Goal: Information Seeking & Learning: Learn about a topic

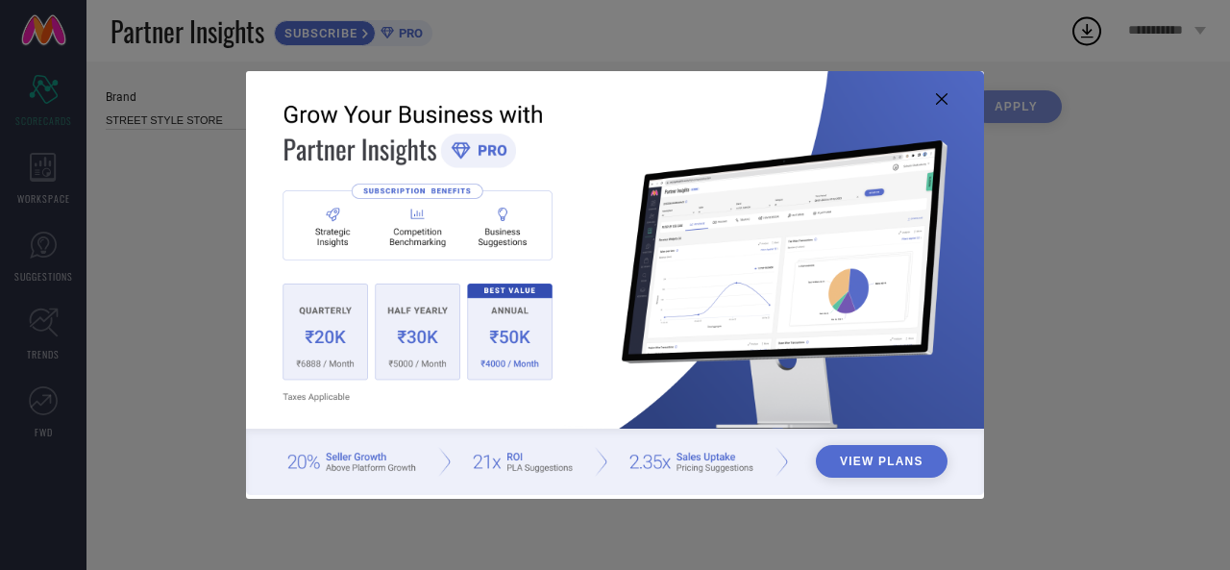
type input "All"
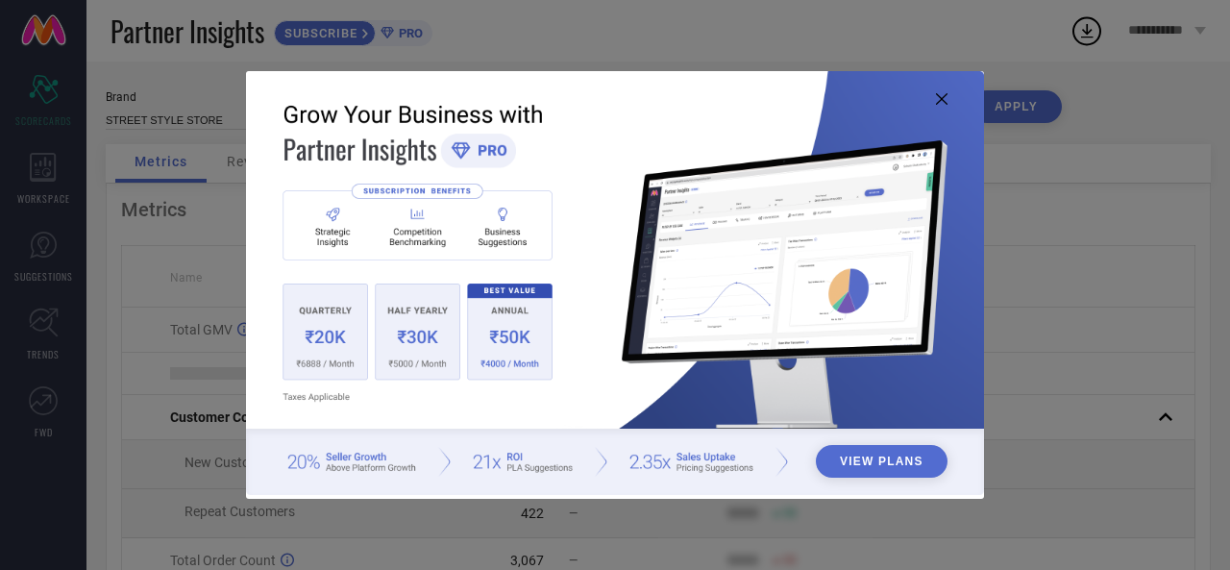
click at [938, 87] on img at bounding box center [615, 283] width 738 height 425
click at [937, 93] on icon at bounding box center [942, 99] width 12 height 12
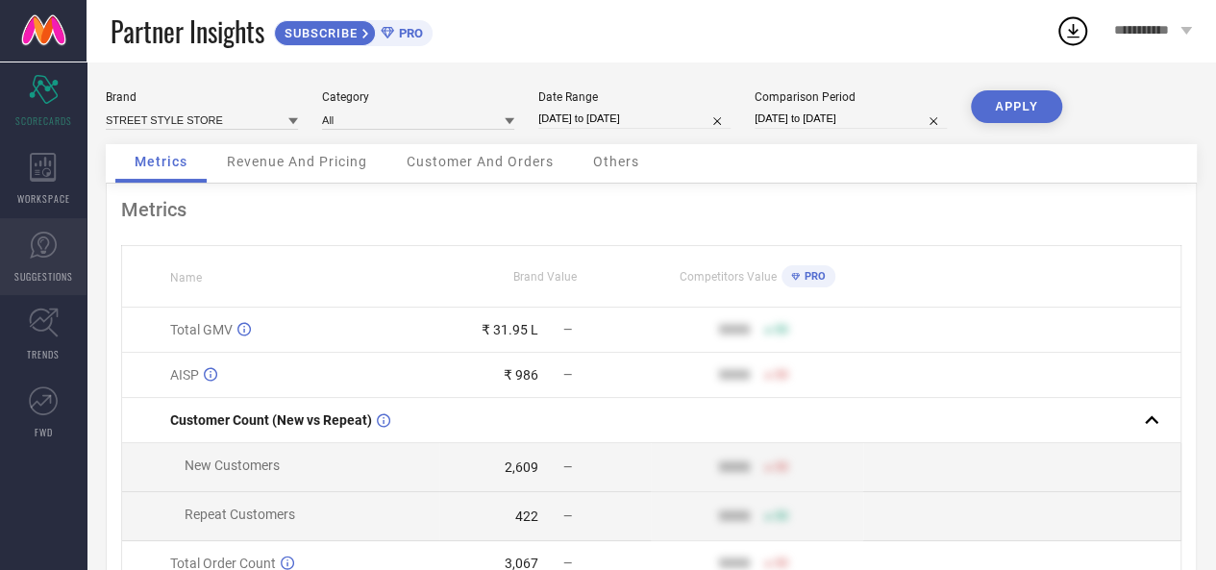
click at [38, 242] on icon at bounding box center [43, 244] width 12 height 17
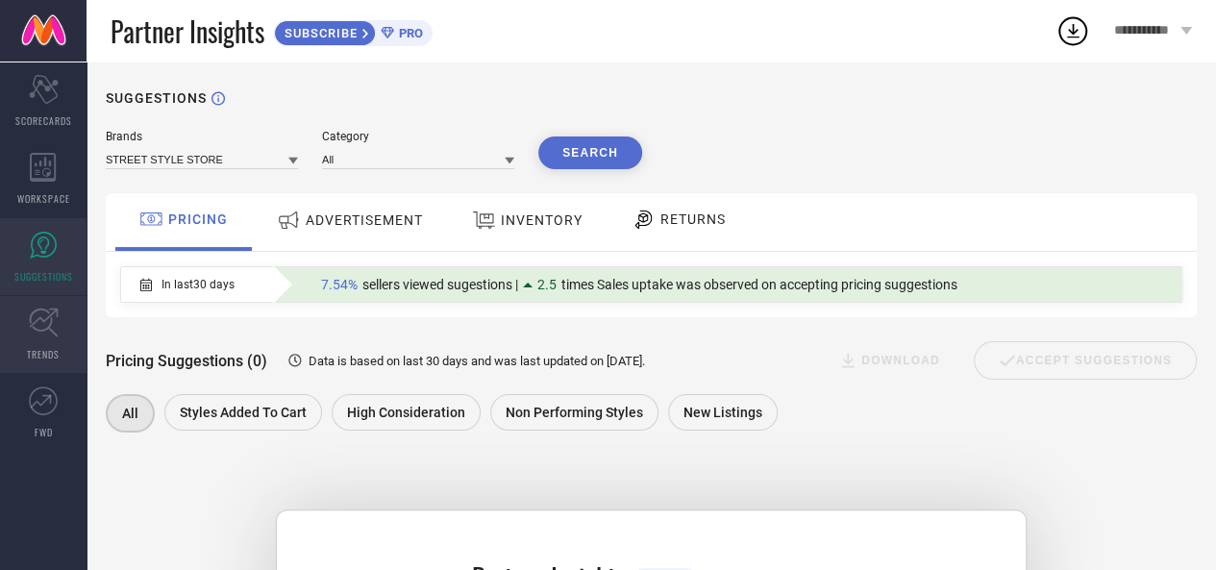
click at [46, 308] on icon at bounding box center [44, 323] width 30 height 30
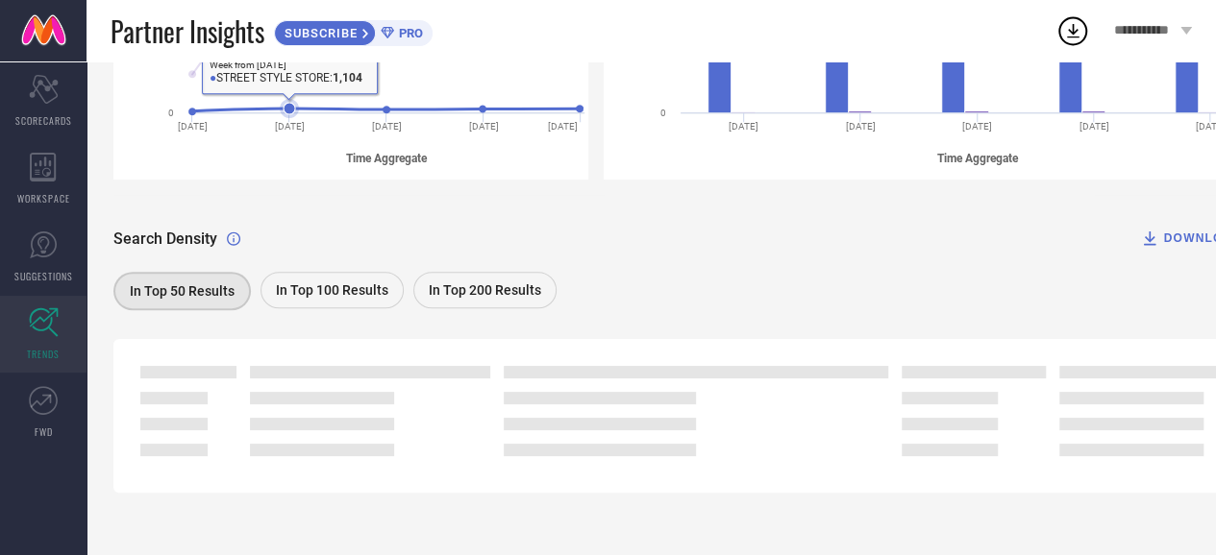
scroll to position [477, 0]
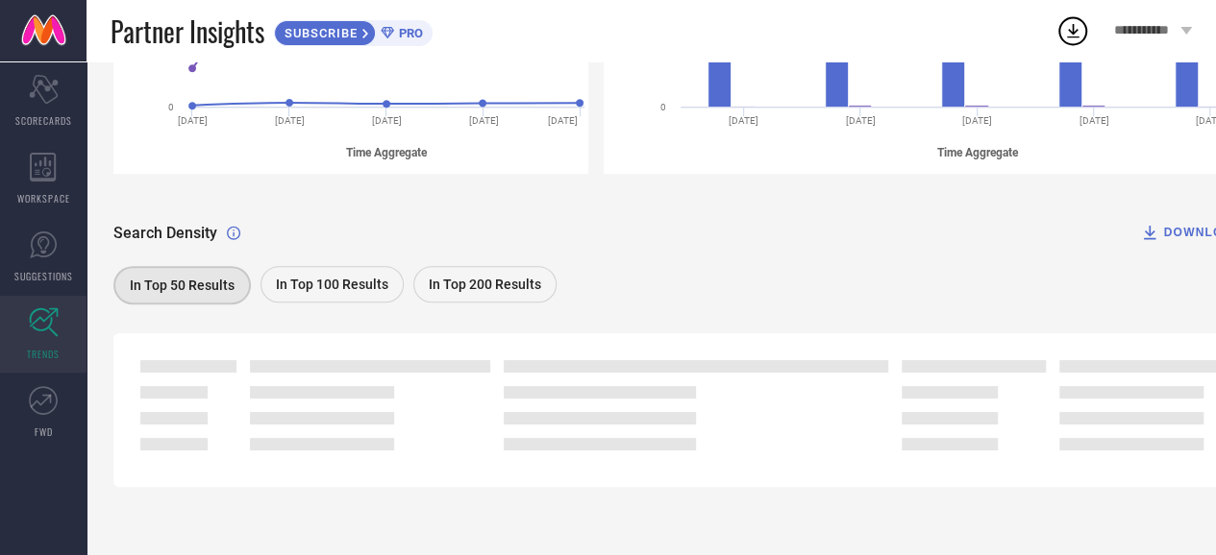
click at [329, 293] on div "In Top 100 Results" at bounding box center [331, 284] width 143 height 37
click at [467, 297] on div "In Top 200 Results" at bounding box center [484, 284] width 143 height 37
click at [183, 282] on span "In Top 50 Results" at bounding box center [181, 284] width 105 height 15
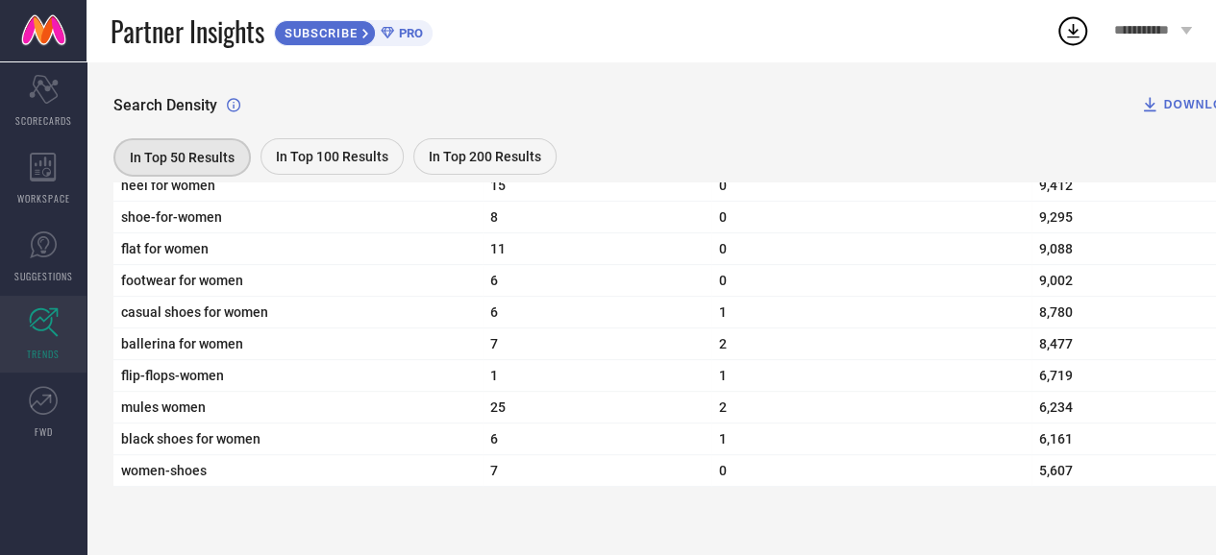
scroll to position [6802, 0]
click at [321, 166] on div "In Top 100 Results" at bounding box center [331, 156] width 143 height 37
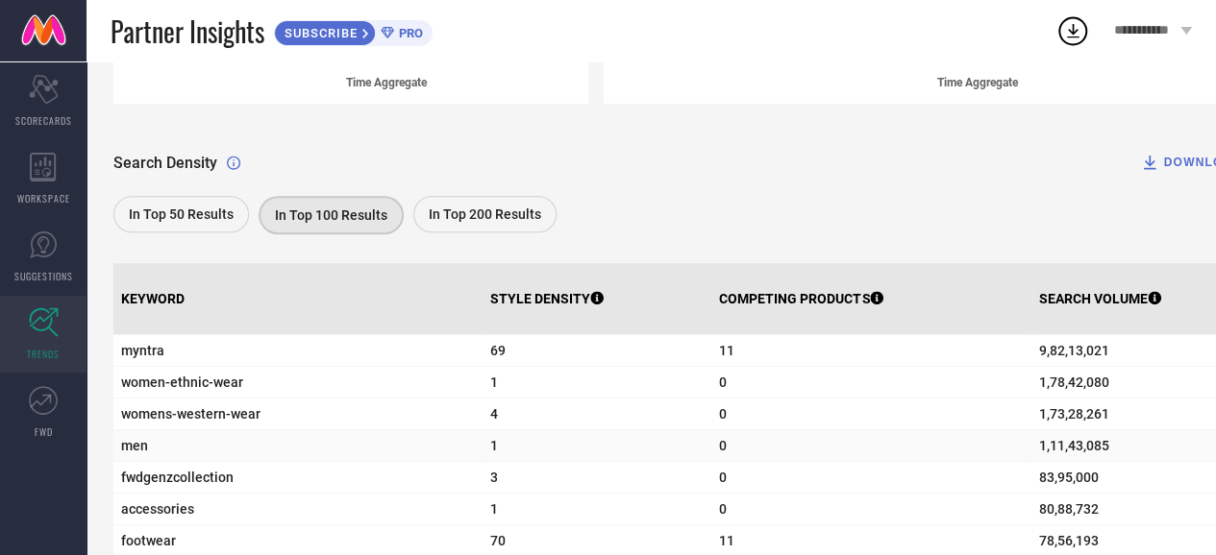
scroll to position [641, 0]
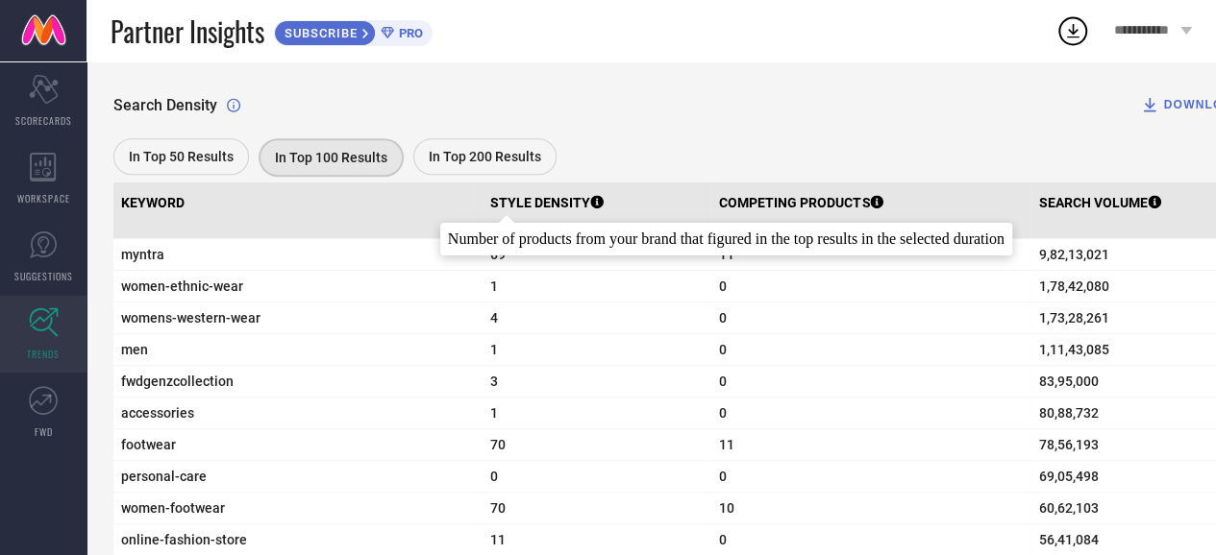
click at [490, 210] on p "STYLE DENSITY" at bounding box center [546, 202] width 113 height 15
drag, startPoint x: 432, startPoint y: 253, endPoint x: 456, endPoint y: 250, distance: 25.2
click at [482, 250] on td "69" at bounding box center [596, 255] width 229 height 32
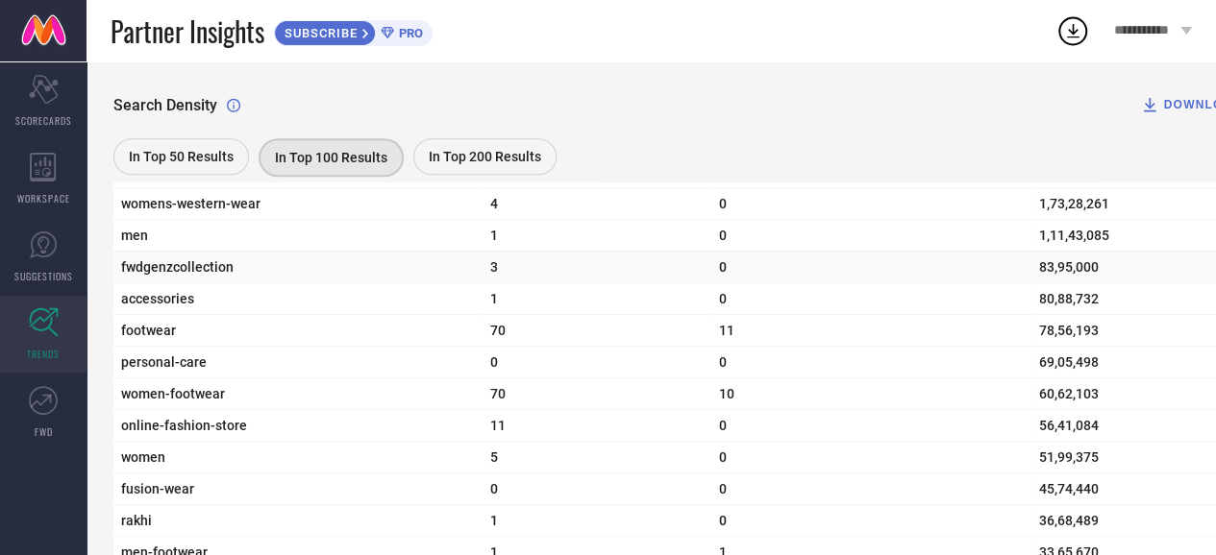
scroll to position [737, 0]
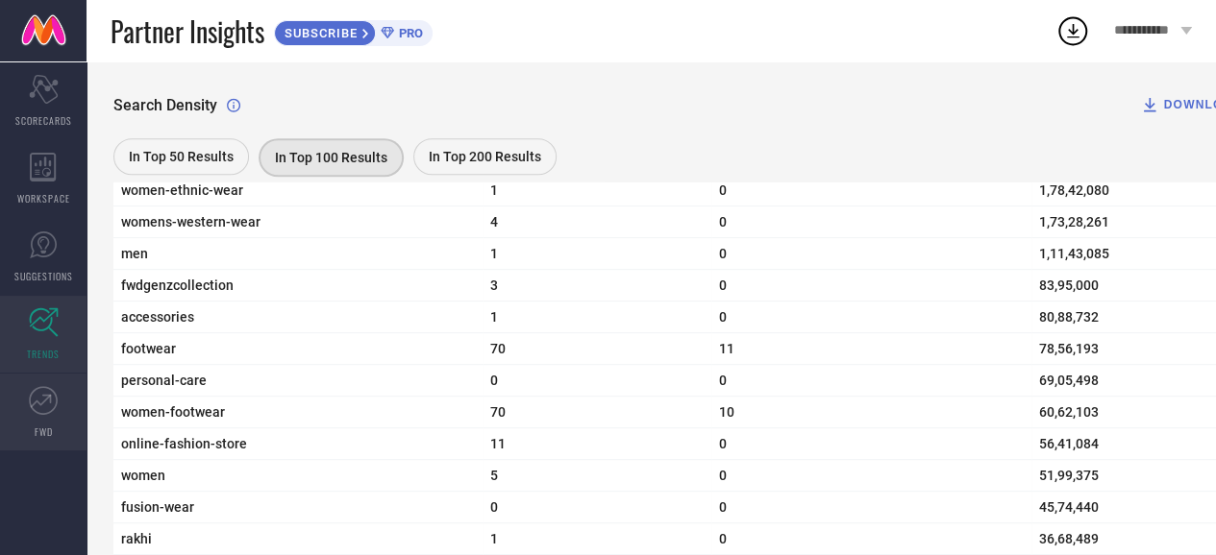
click at [40, 384] on link "FWD" at bounding box center [43, 412] width 86 height 77
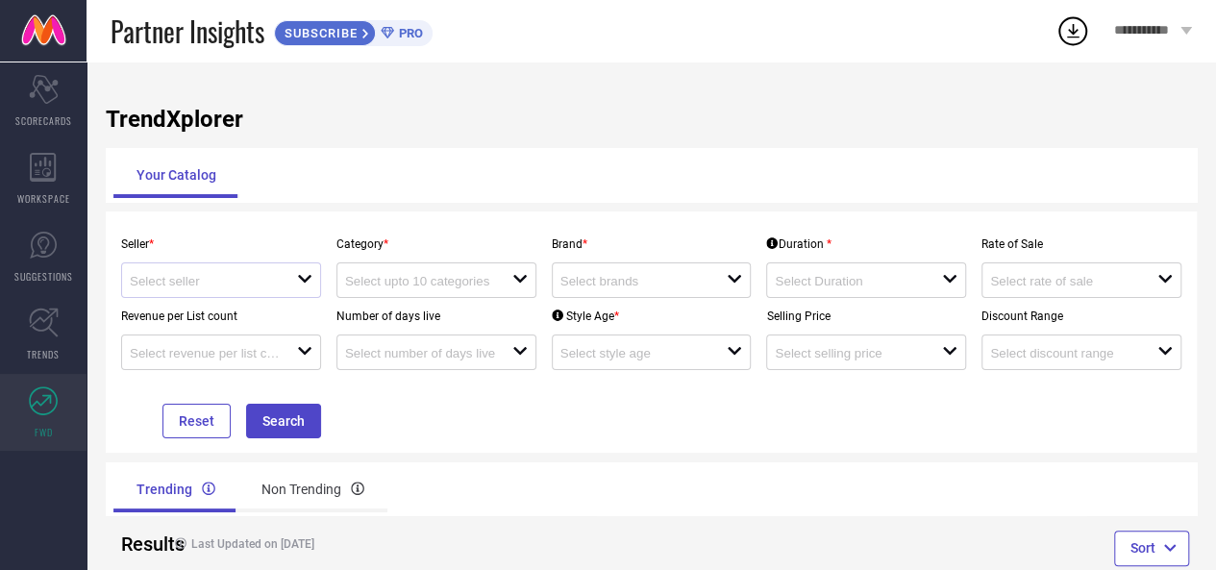
click at [284, 291] on div "open" at bounding box center [221, 280] width 200 height 36
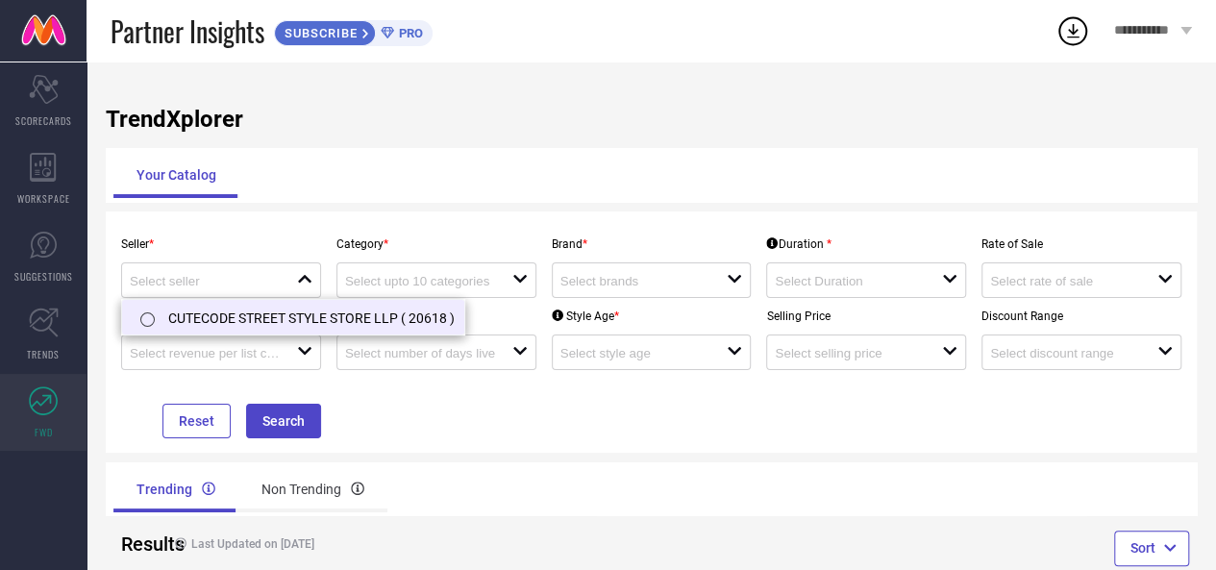
click at [271, 312] on li "CUTECODE STREET STYLE STORE LLP ( 20618 )" at bounding box center [293, 317] width 342 height 35
type input "CUTECODE STREET STYLE STORE LLP ( 20618 )"
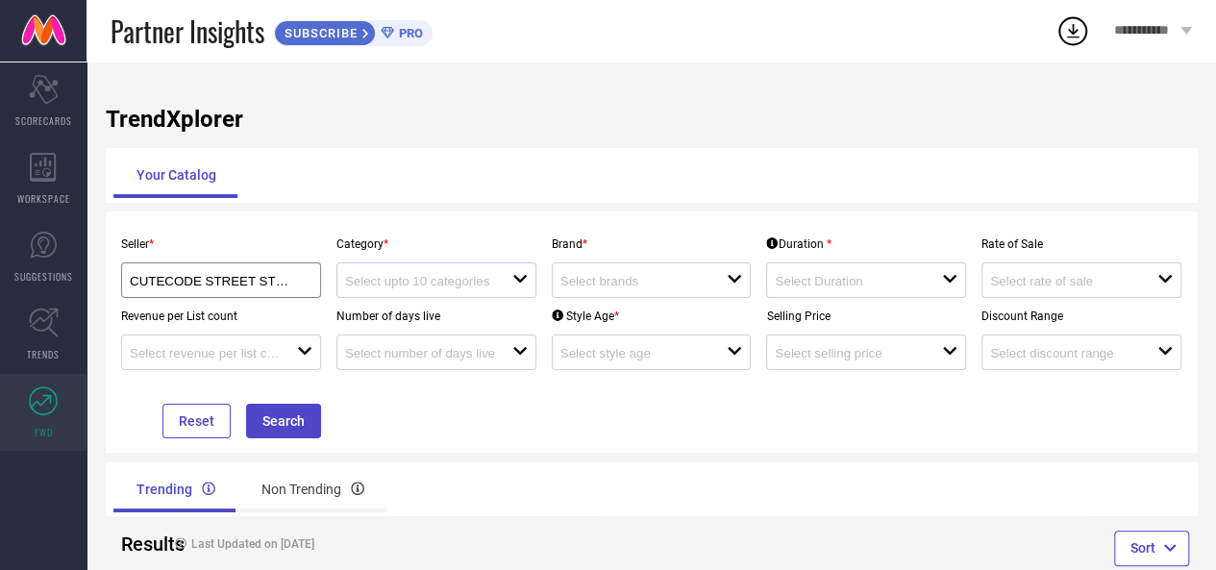
click at [396, 293] on div "open" at bounding box center [436, 280] width 200 height 36
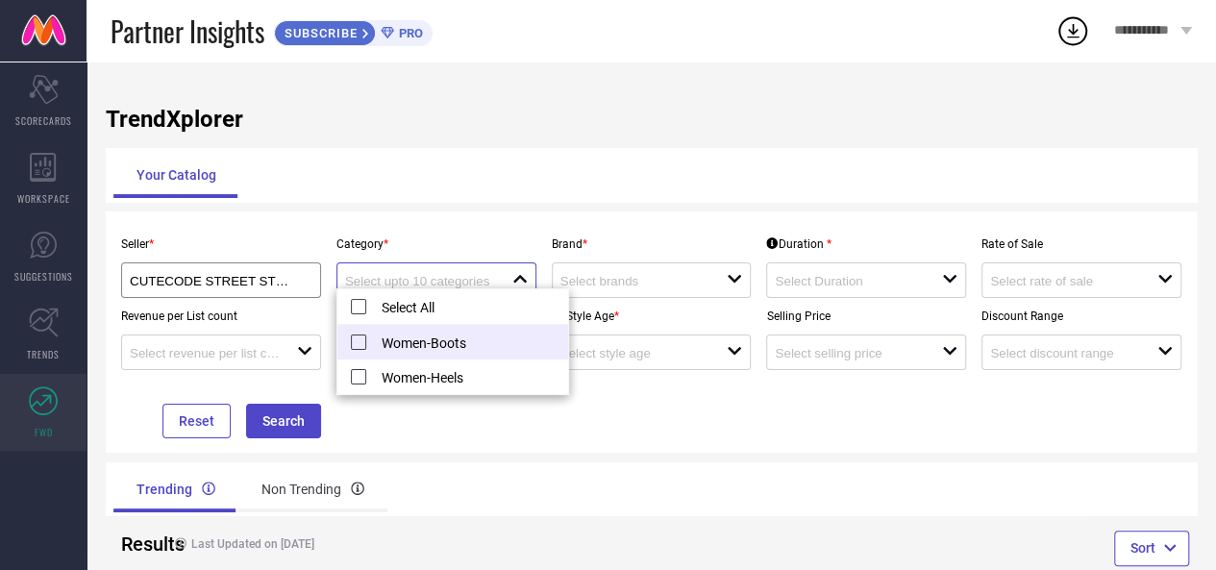
scroll to position [46, 0]
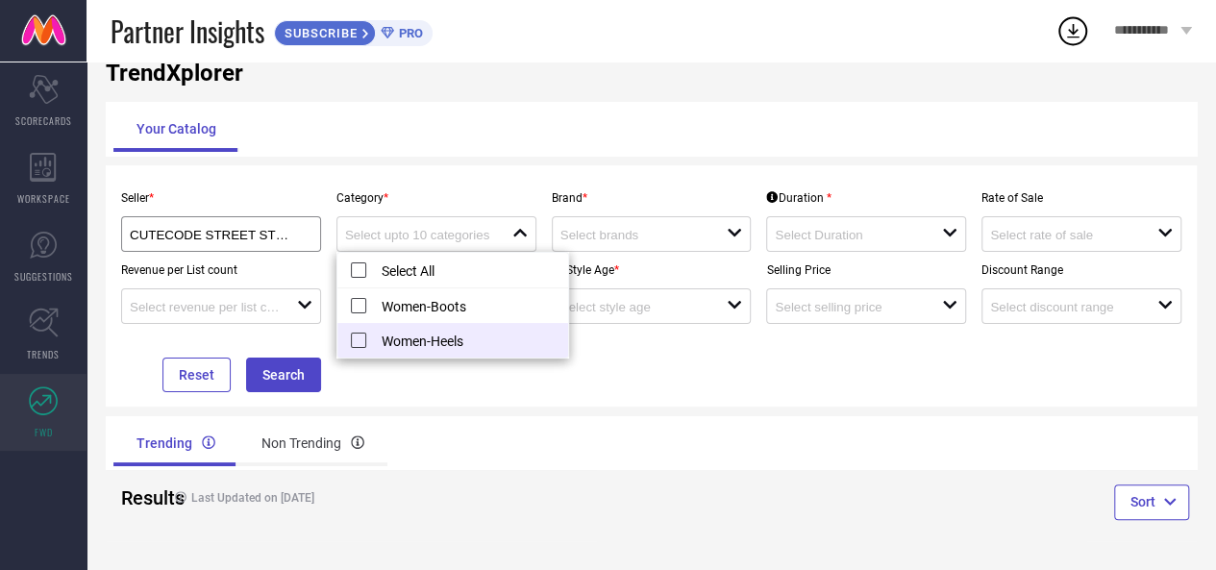
click at [363, 345] on li "Women-Heels" at bounding box center [452, 340] width 231 height 35
type input "Women-Heels"
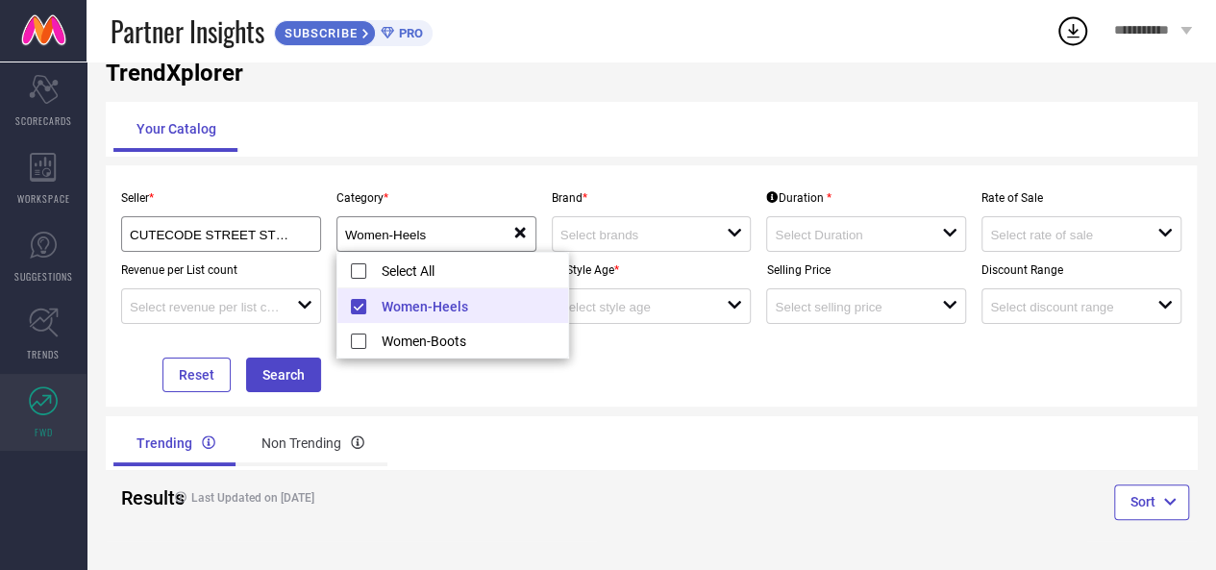
click at [638, 374] on div "Seller * CUTECODE STREET STYLE STORE LLP ( 20618 ) Category * Women-Heels reset…" at bounding box center [650, 286] width 1075 height 212
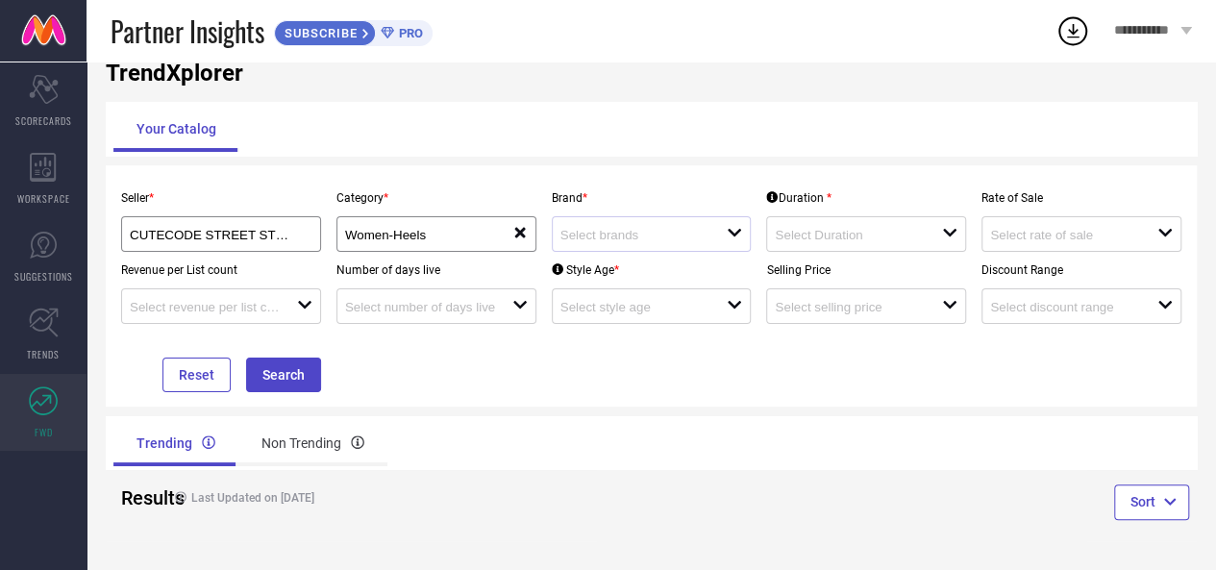
click at [629, 249] on div "open" at bounding box center [652, 234] width 200 height 36
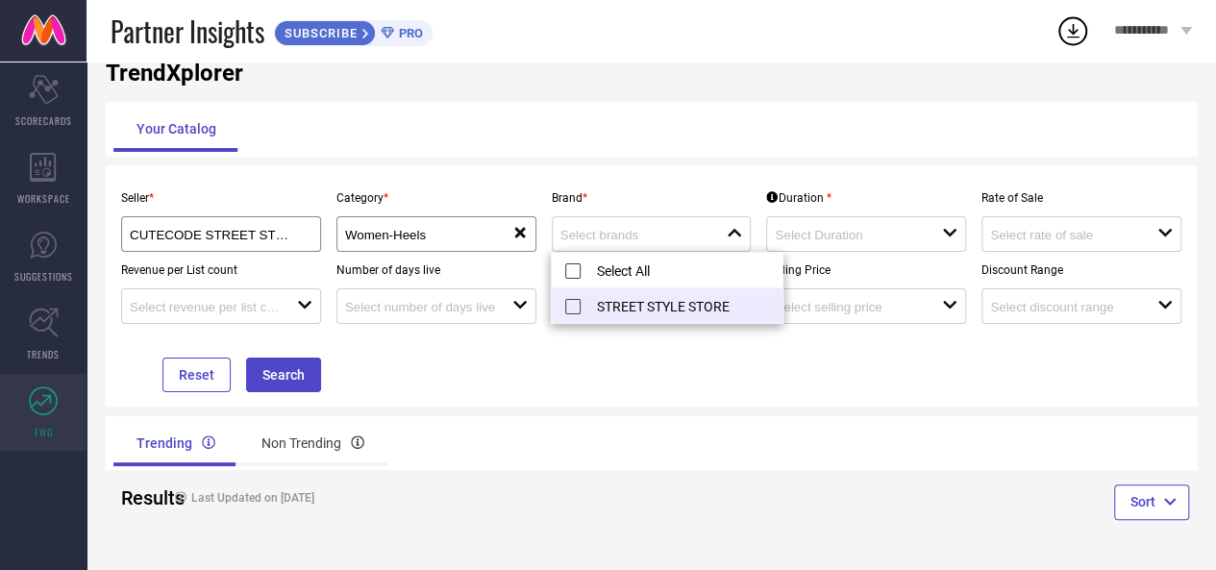
click at [615, 294] on li "STREET STYLE STORE" at bounding box center [667, 305] width 231 height 35
type input "STREET STYLE STORE"
click at [775, 389] on div "Seller * CUTECODE STREET STYLE STORE LLP ( 20618 ) Category * Women-Heels reset…" at bounding box center [650, 286] width 1075 height 212
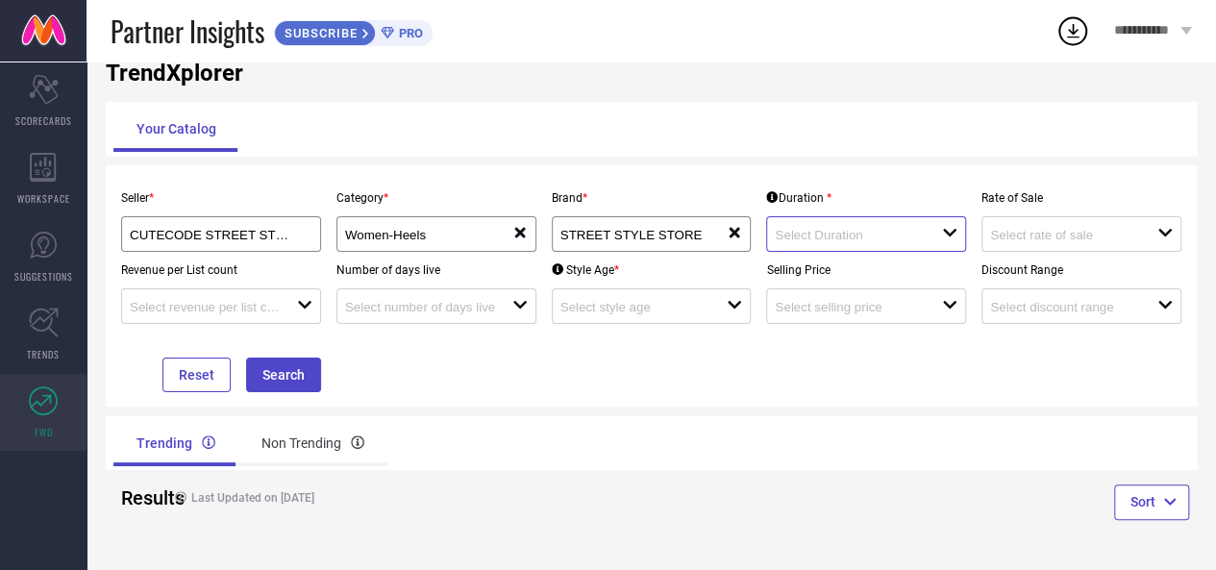
click at [802, 242] on input at bounding box center [850, 235] width 150 height 14
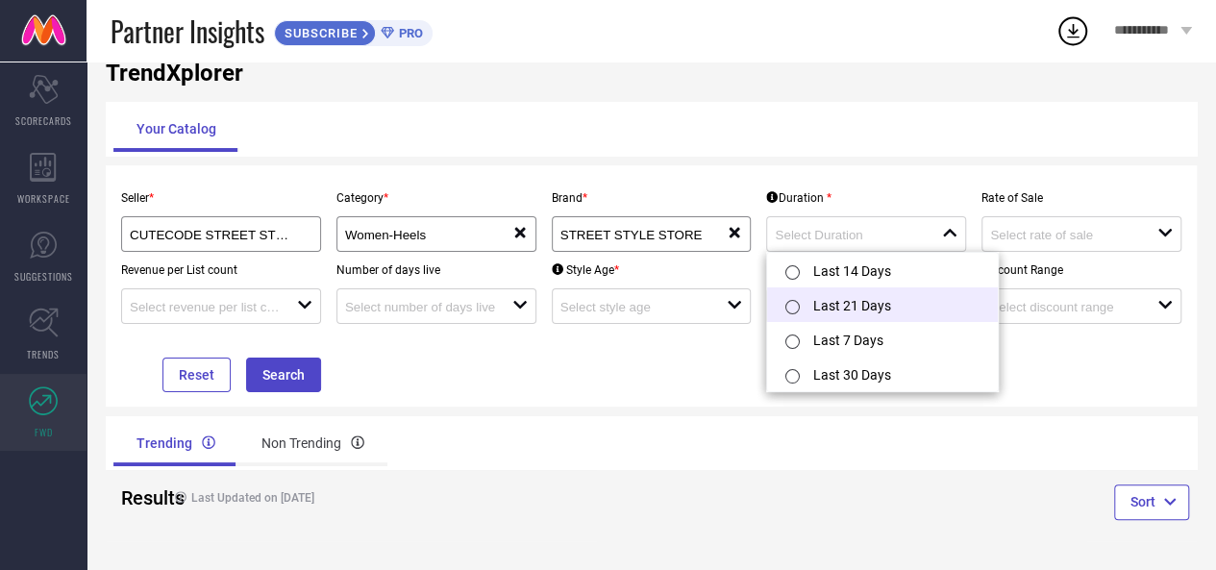
click at [804, 293] on div at bounding box center [795, 305] width 35 height 38
type input "Last 21 Days"
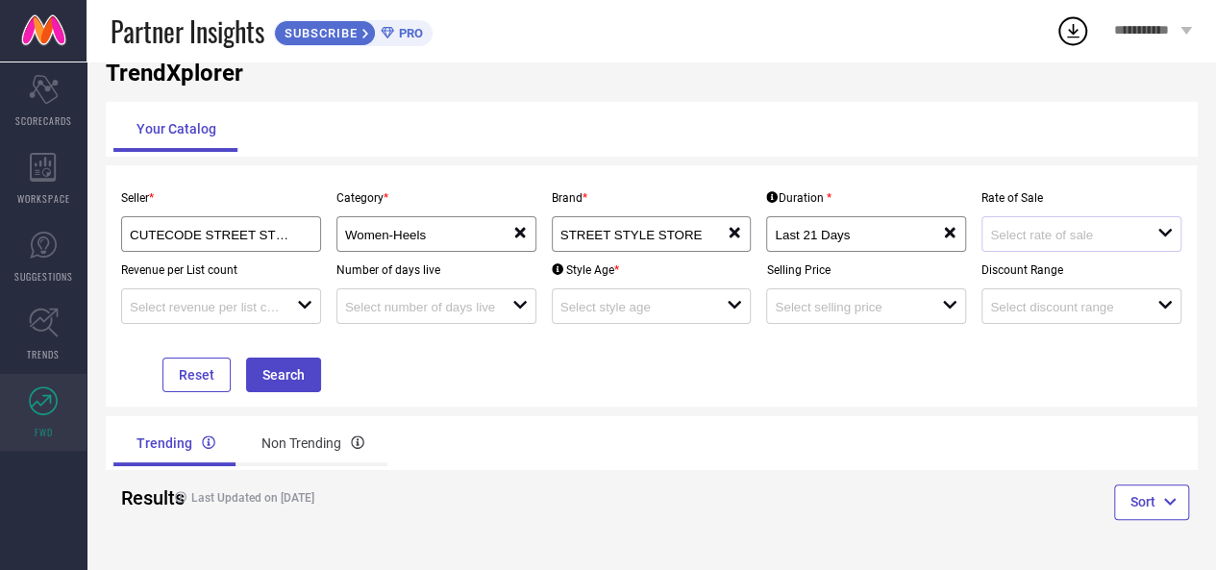
click at [1043, 246] on div "open" at bounding box center [1081, 234] width 200 height 36
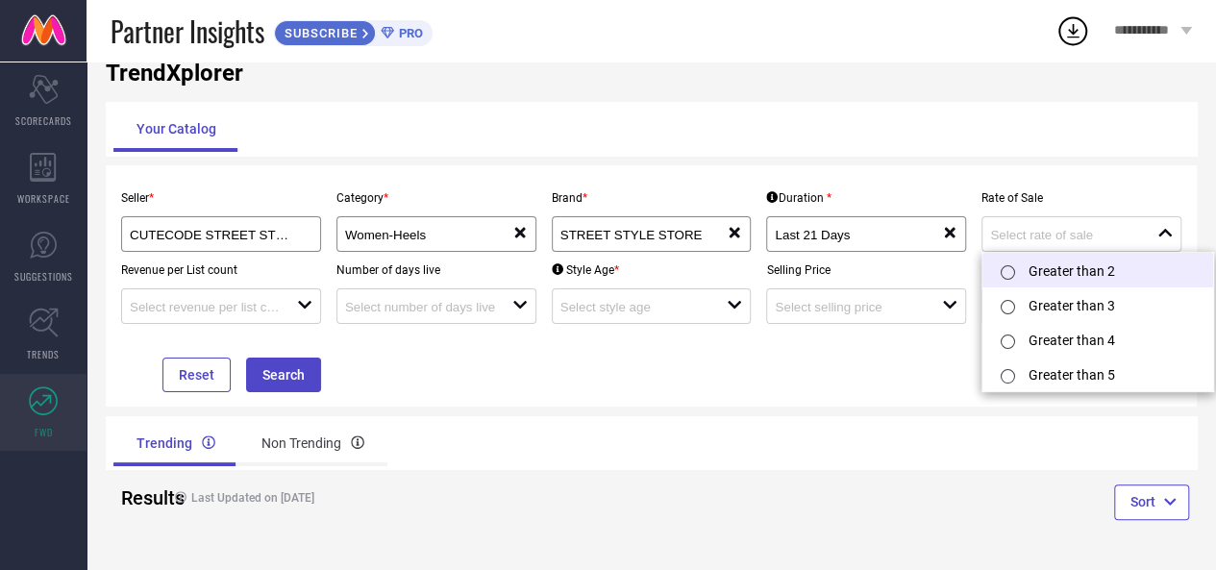
click at [1041, 262] on li "Greater than 2" at bounding box center [1097, 270] width 231 height 35
type input "Greater than 2"
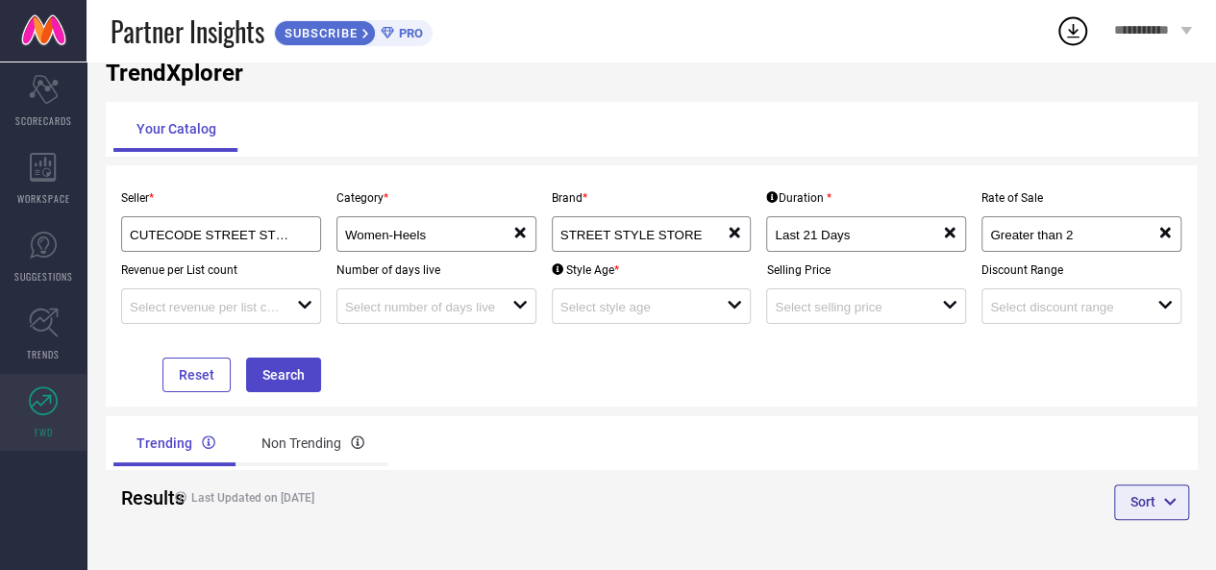
click at [1144, 492] on button "Sort" at bounding box center [1151, 501] width 75 height 35
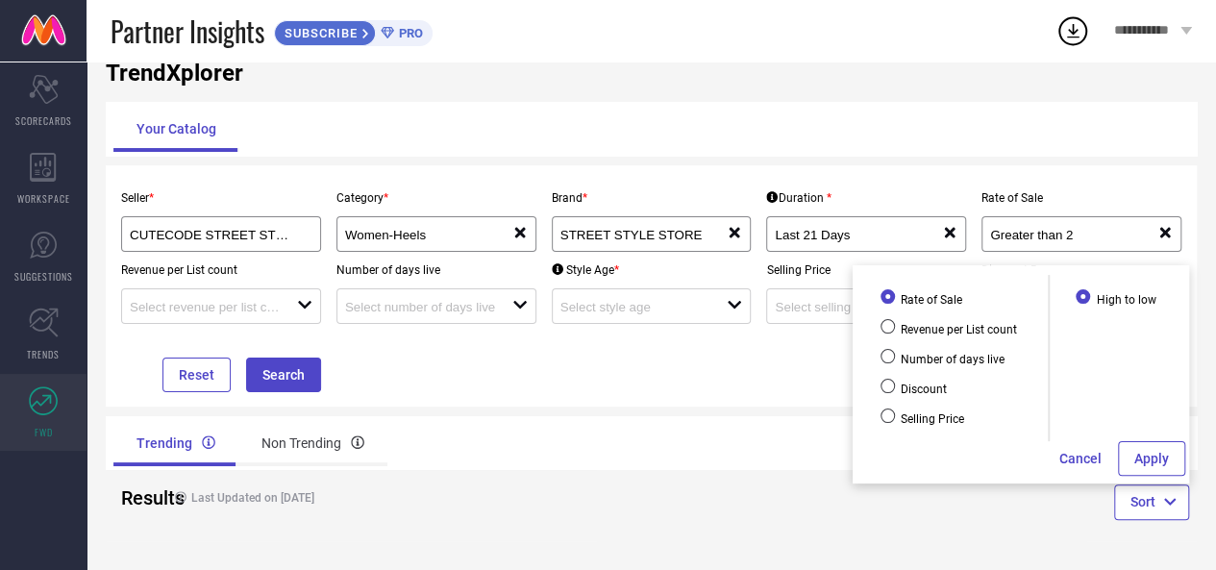
click at [800, 406] on div "Seller * CUTECODE STREET STYLE STORE LLP ( 20618 ) Category * Women-Heels reset…" at bounding box center [651, 285] width 1091 height 241
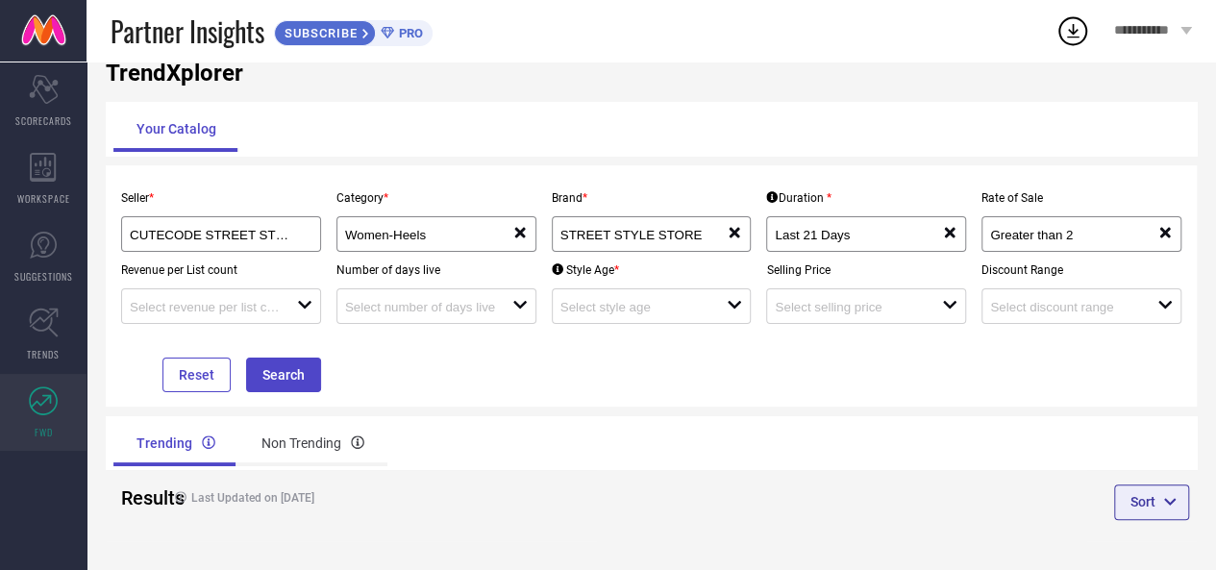
click at [1122, 495] on button "Sort" at bounding box center [1151, 501] width 75 height 35
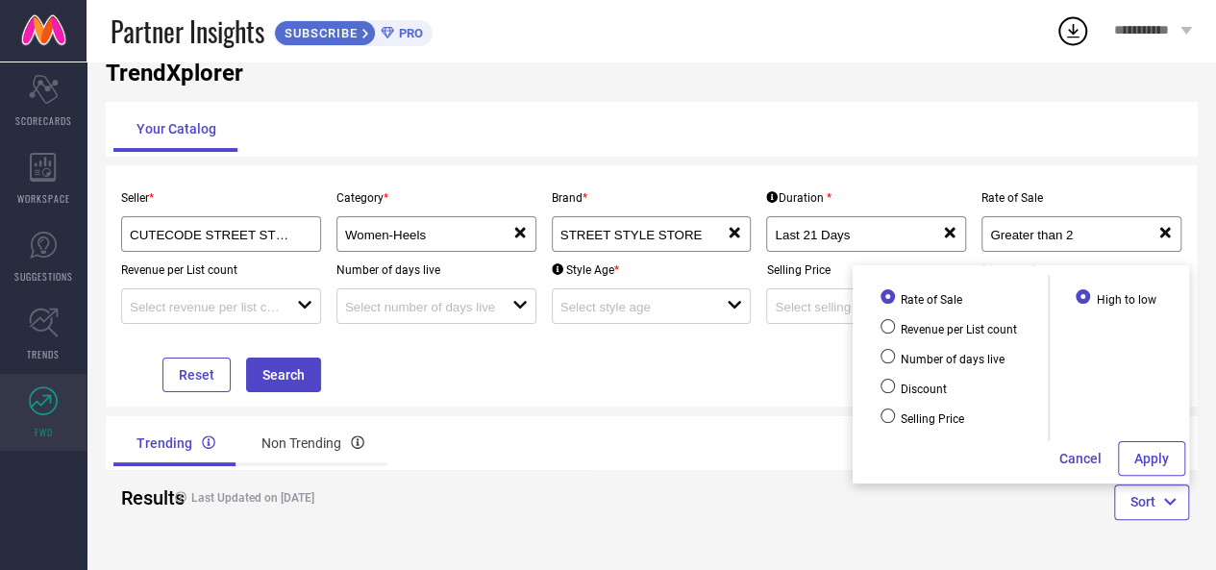
click at [751, 449] on div "Trending Non Trending" at bounding box center [651, 443] width 1091 height 54
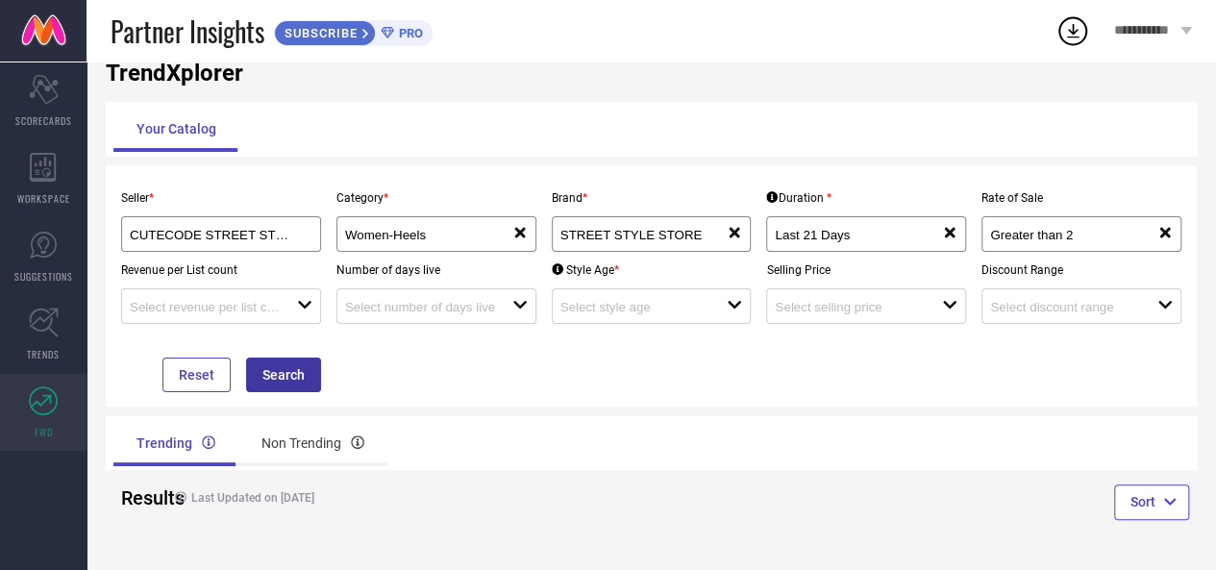
click at [279, 375] on button "Search" at bounding box center [283, 375] width 75 height 35
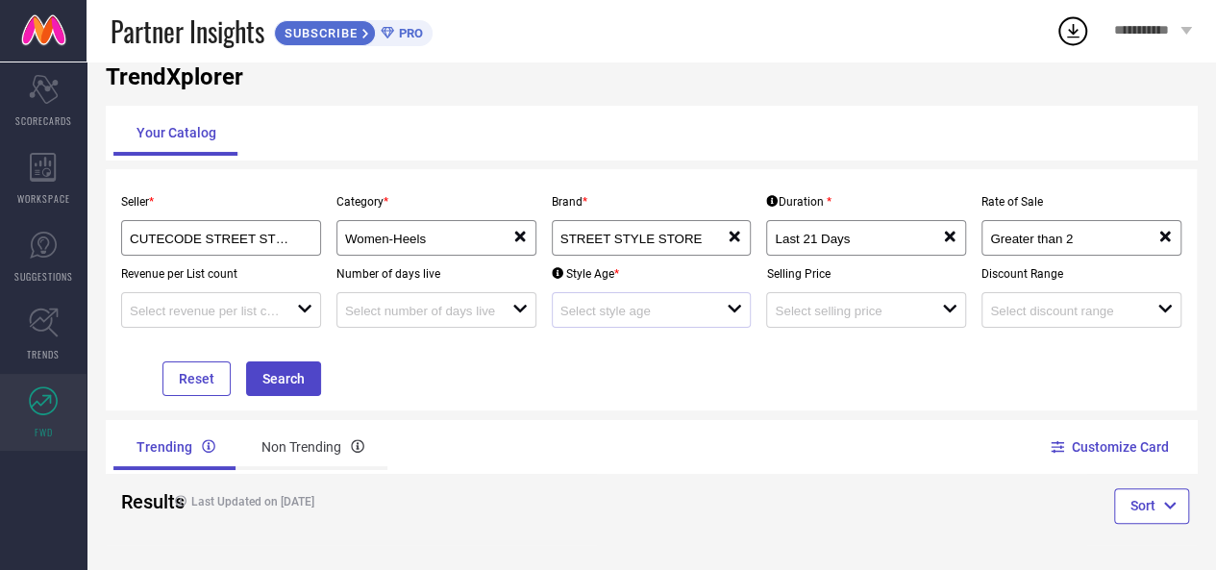
scroll to position [0, 0]
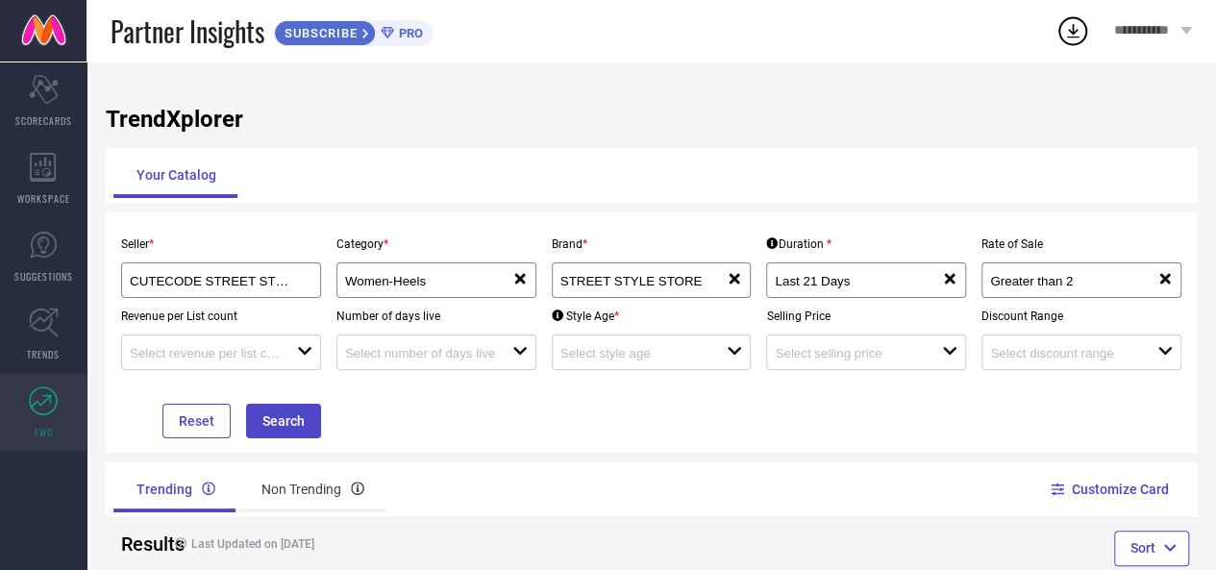
click at [35, 391] on icon at bounding box center [43, 400] width 29 height 29
click at [59, 193] on span "WORKSPACE" at bounding box center [43, 198] width 53 height 14
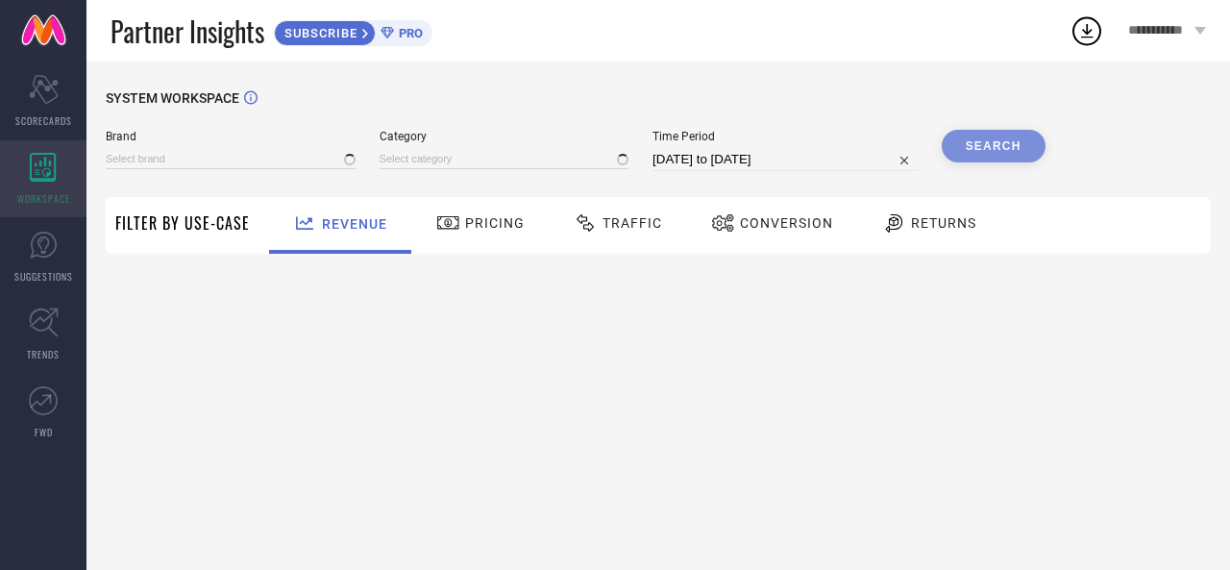
type input "STREET STYLE STORE"
type input "All"
